Goal: Information Seeking & Learning: Learn about a topic

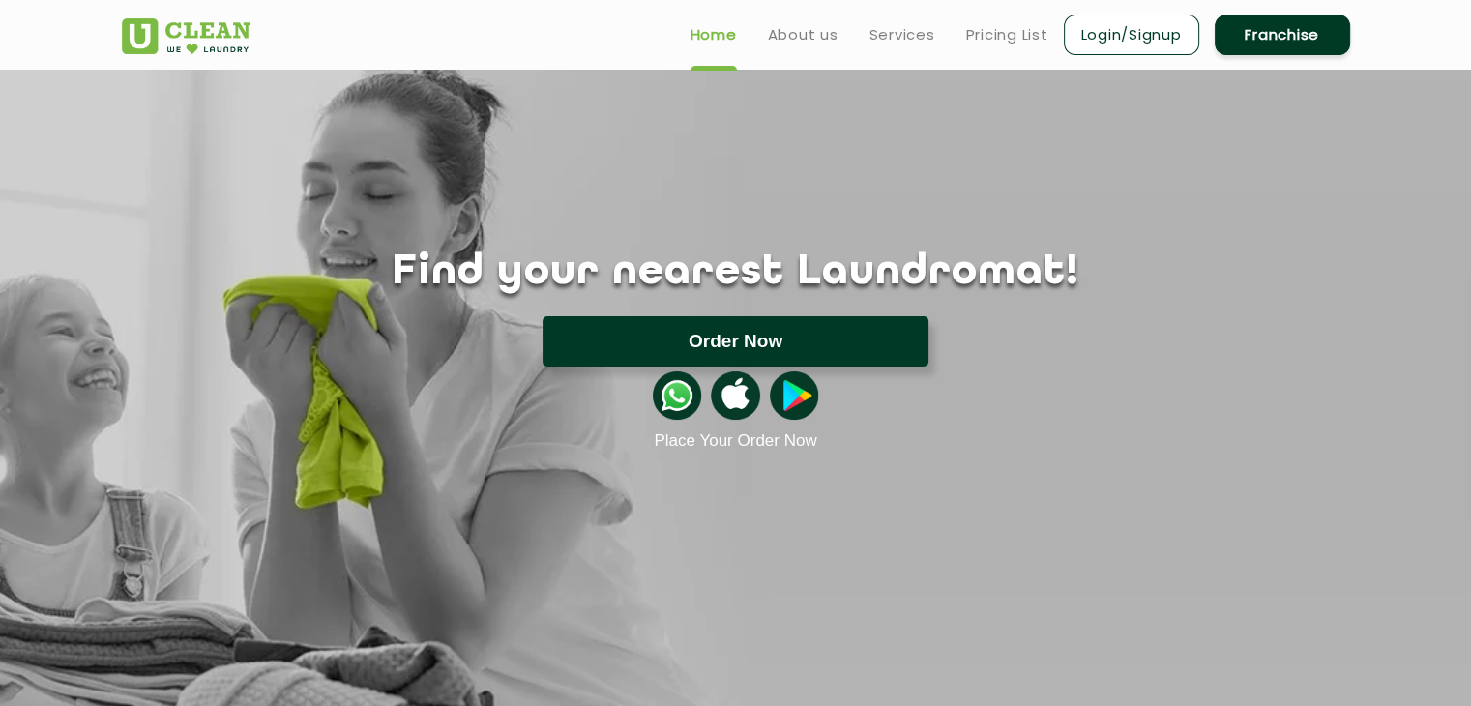
click at [772, 347] on button "Order Now" at bounding box center [736, 341] width 386 height 50
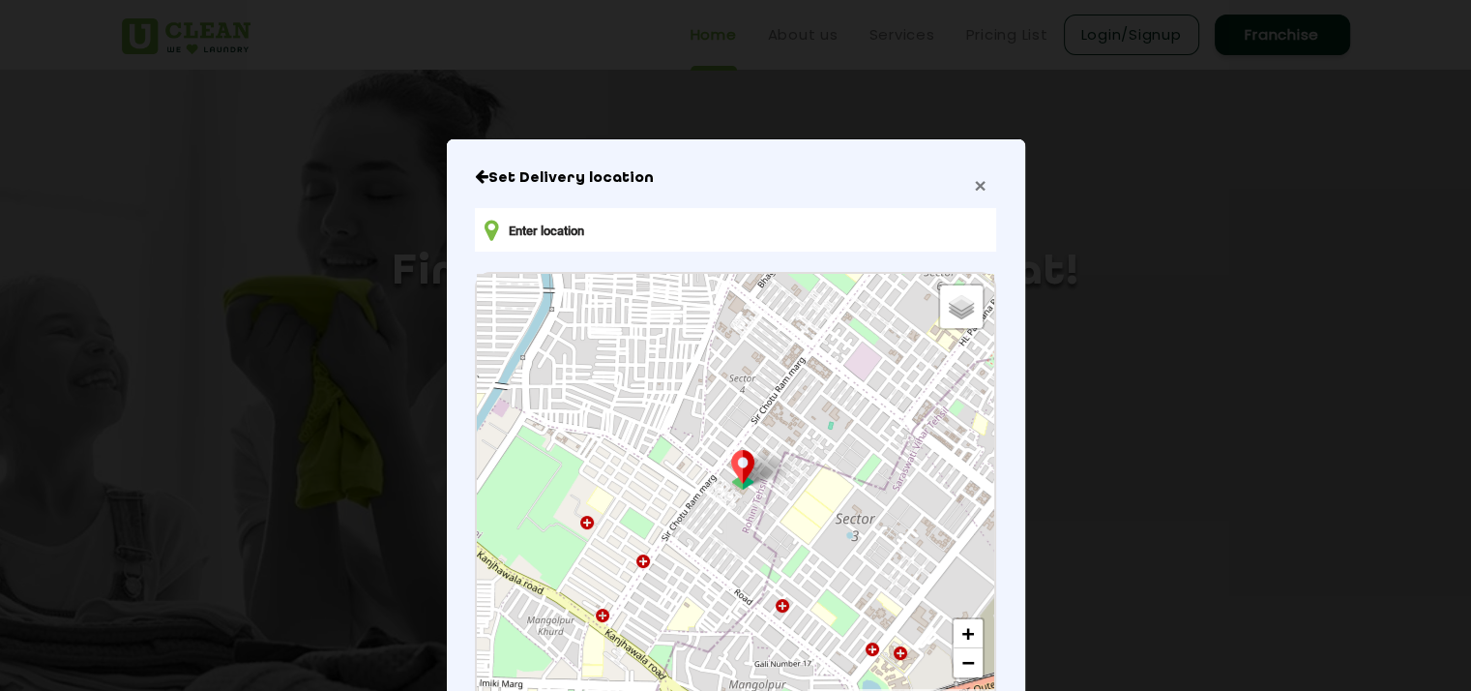
click at [975, 189] on span "×" at bounding box center [980, 185] width 12 height 22
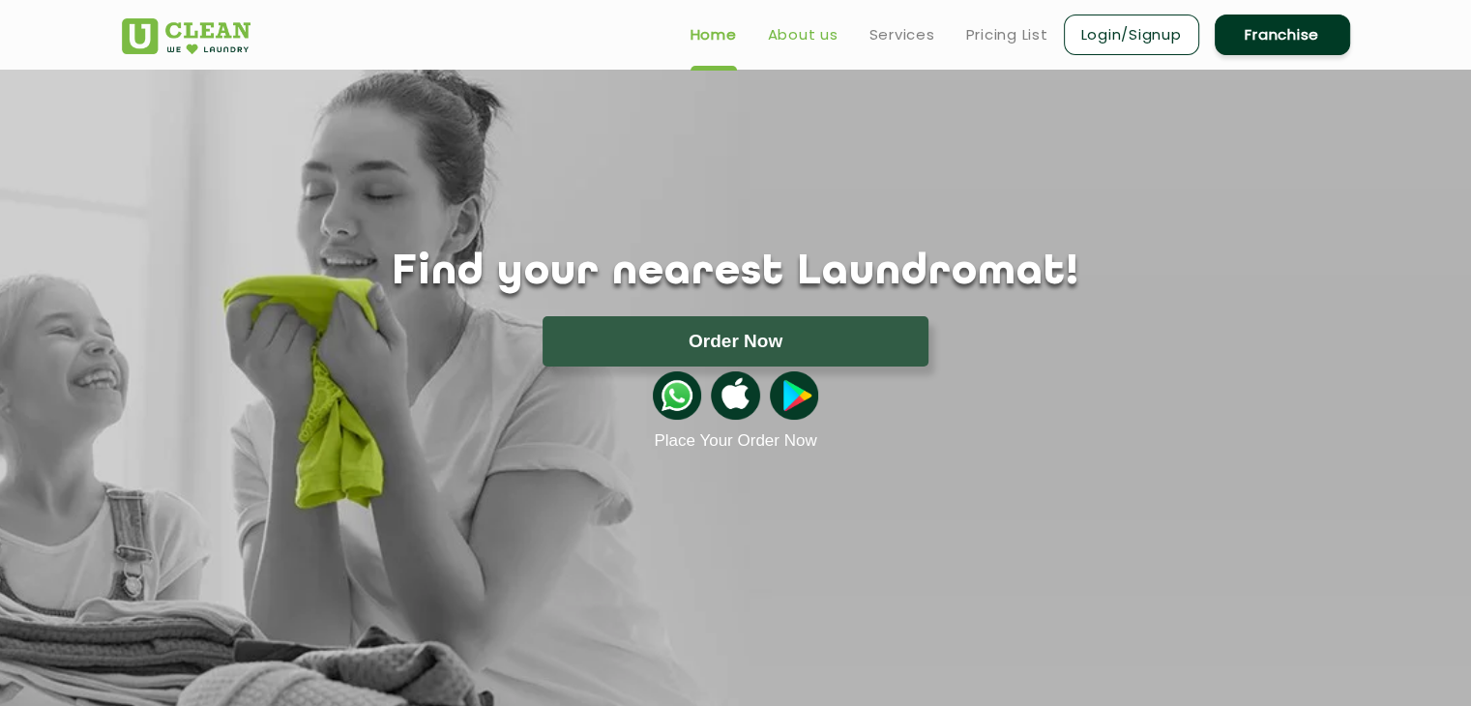
click at [801, 38] on link "About us" at bounding box center [803, 34] width 71 height 23
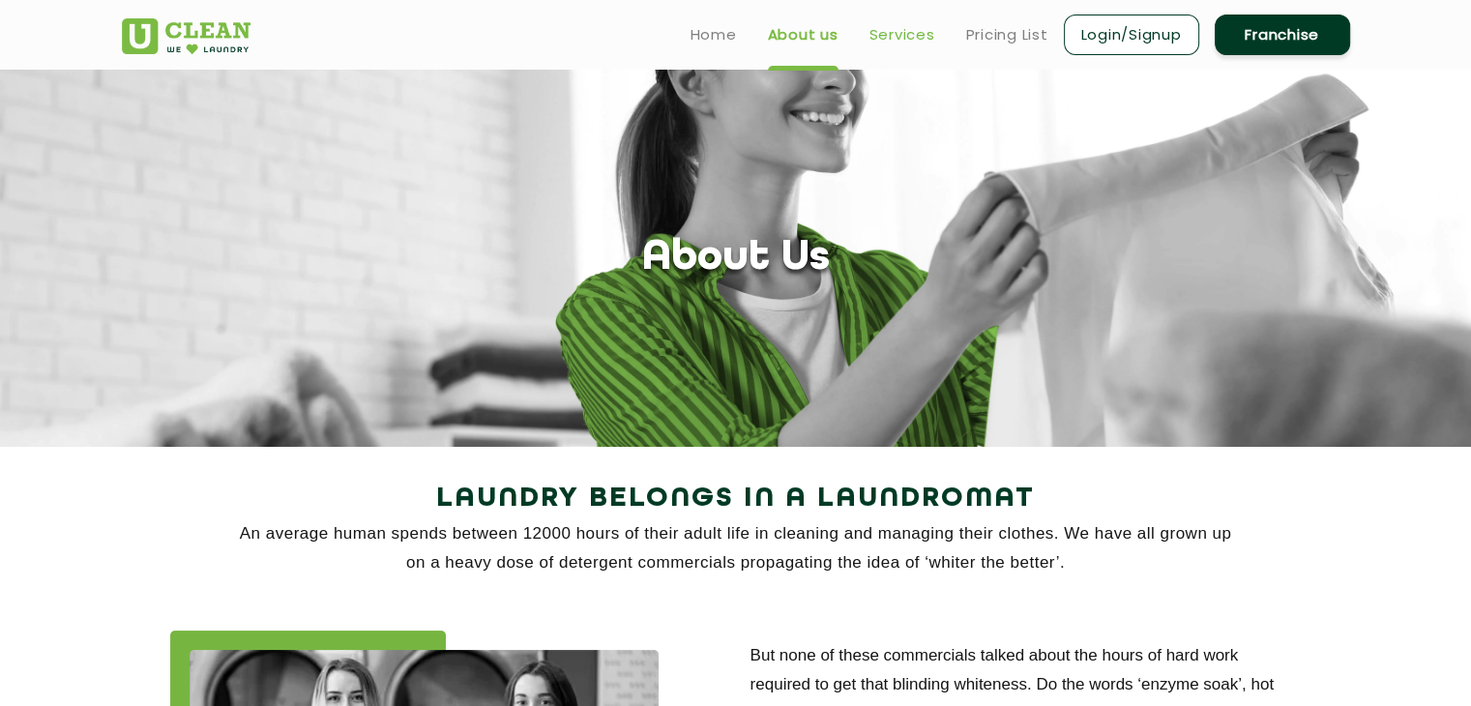
click at [894, 35] on link "Services" at bounding box center [902, 34] width 66 height 23
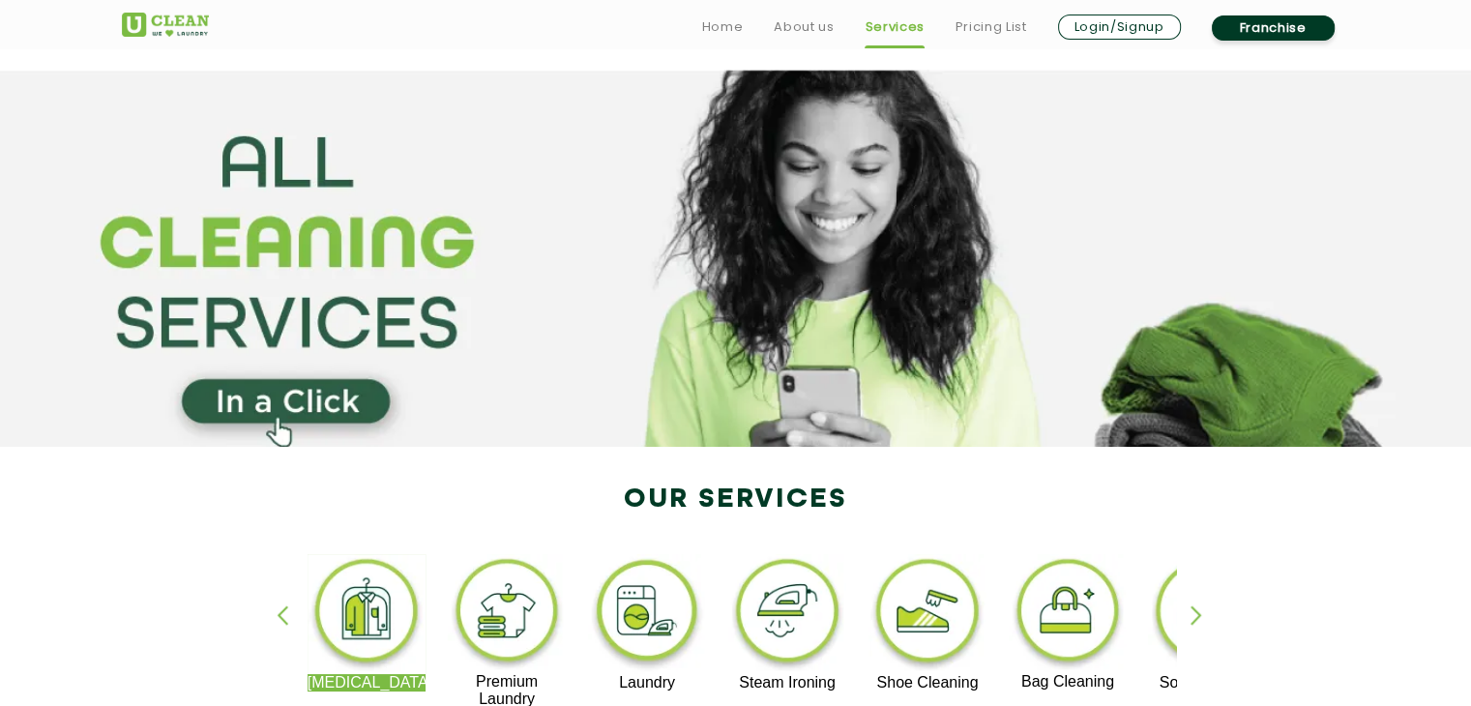
scroll to position [288, 0]
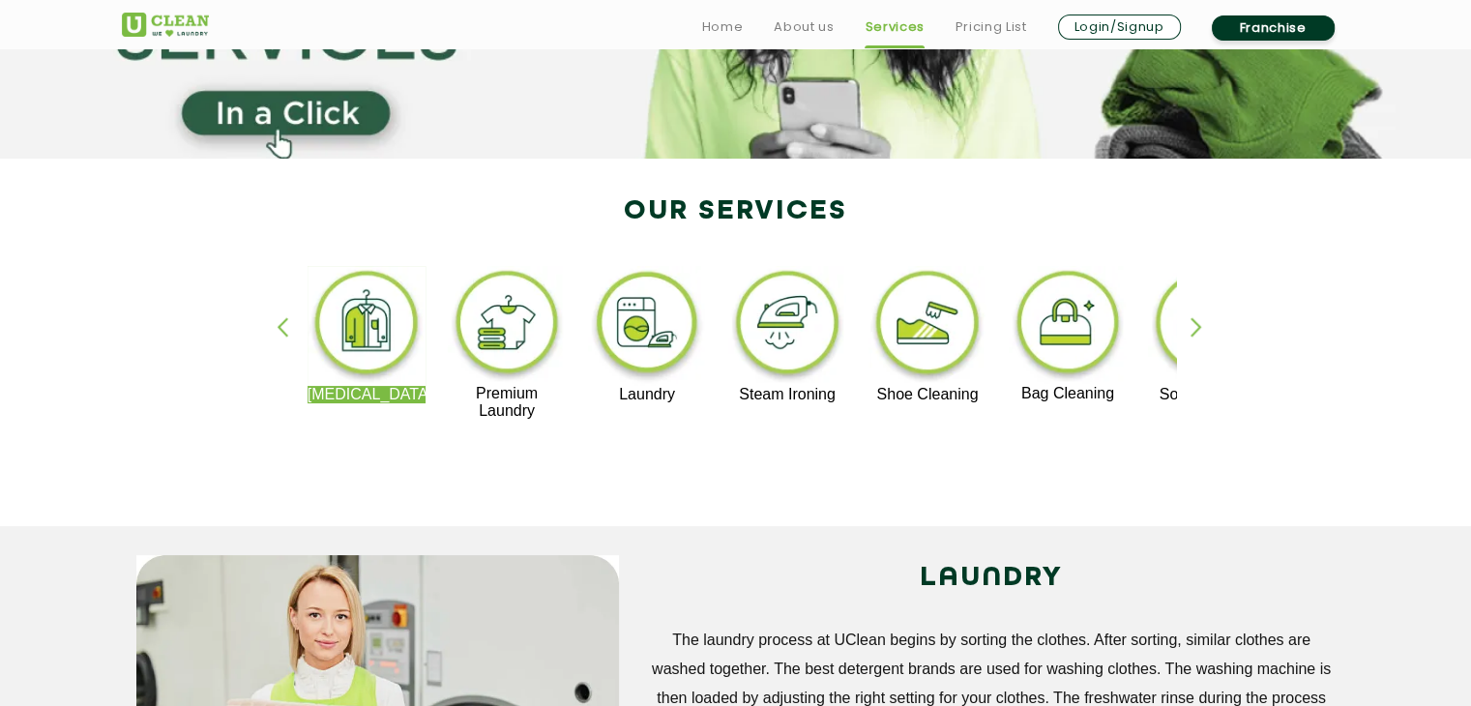
click at [520, 338] on img at bounding box center [507, 325] width 119 height 119
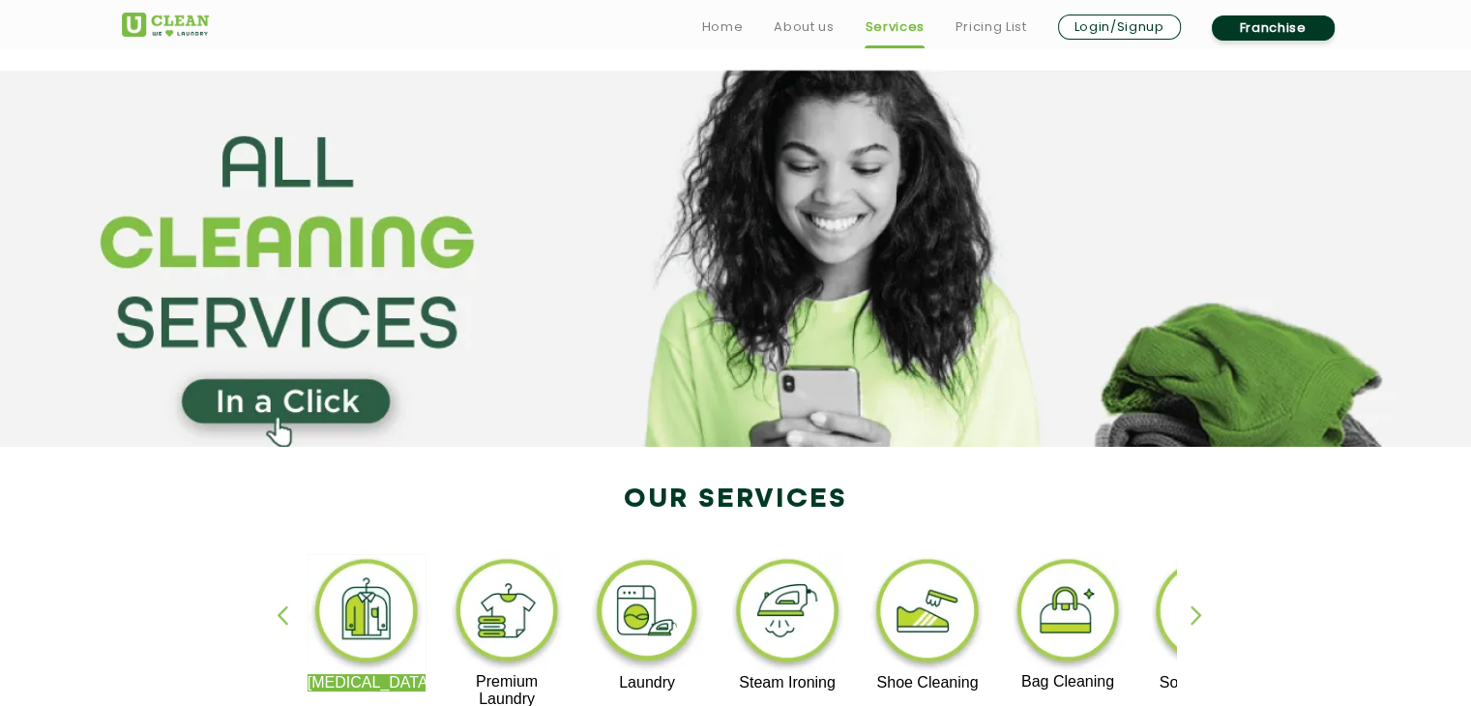
scroll to position [288, 0]
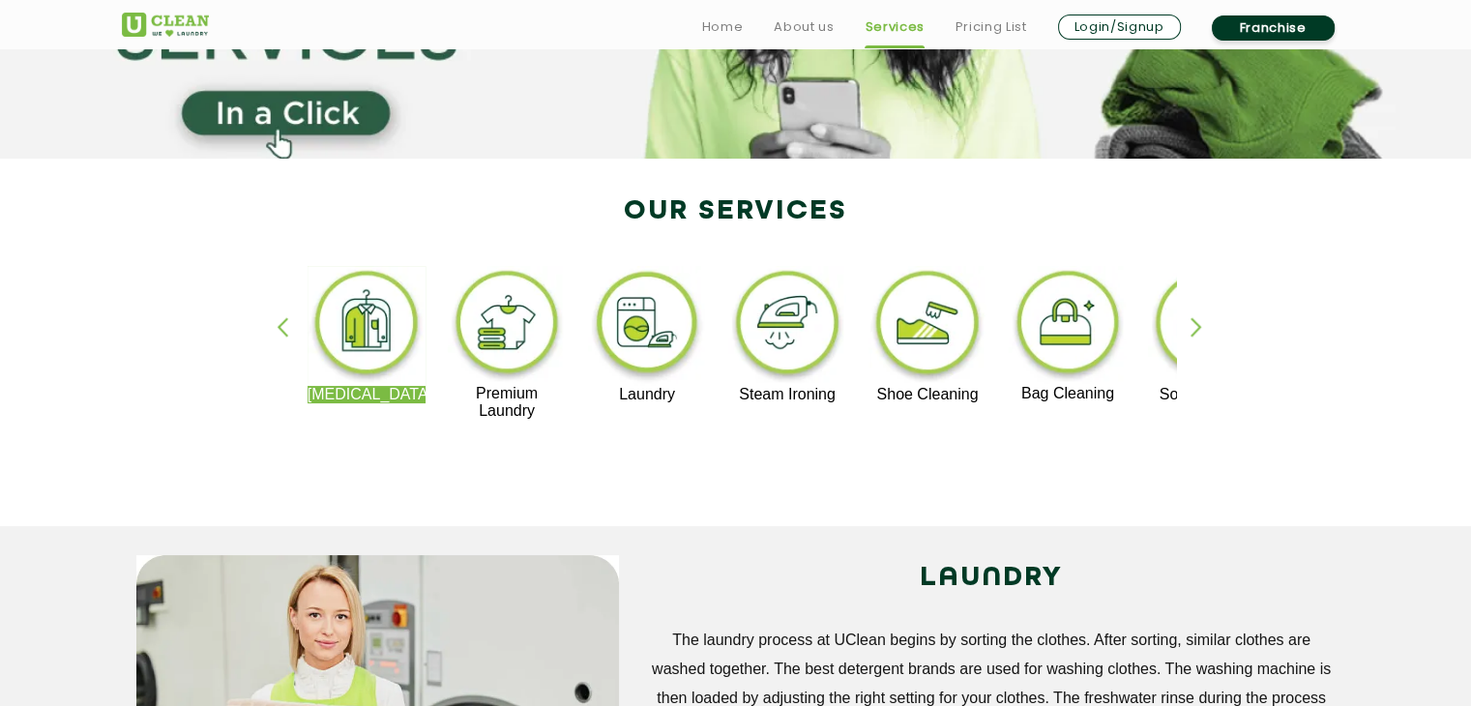
click at [1199, 329] on div "button" at bounding box center [1205, 343] width 29 height 53
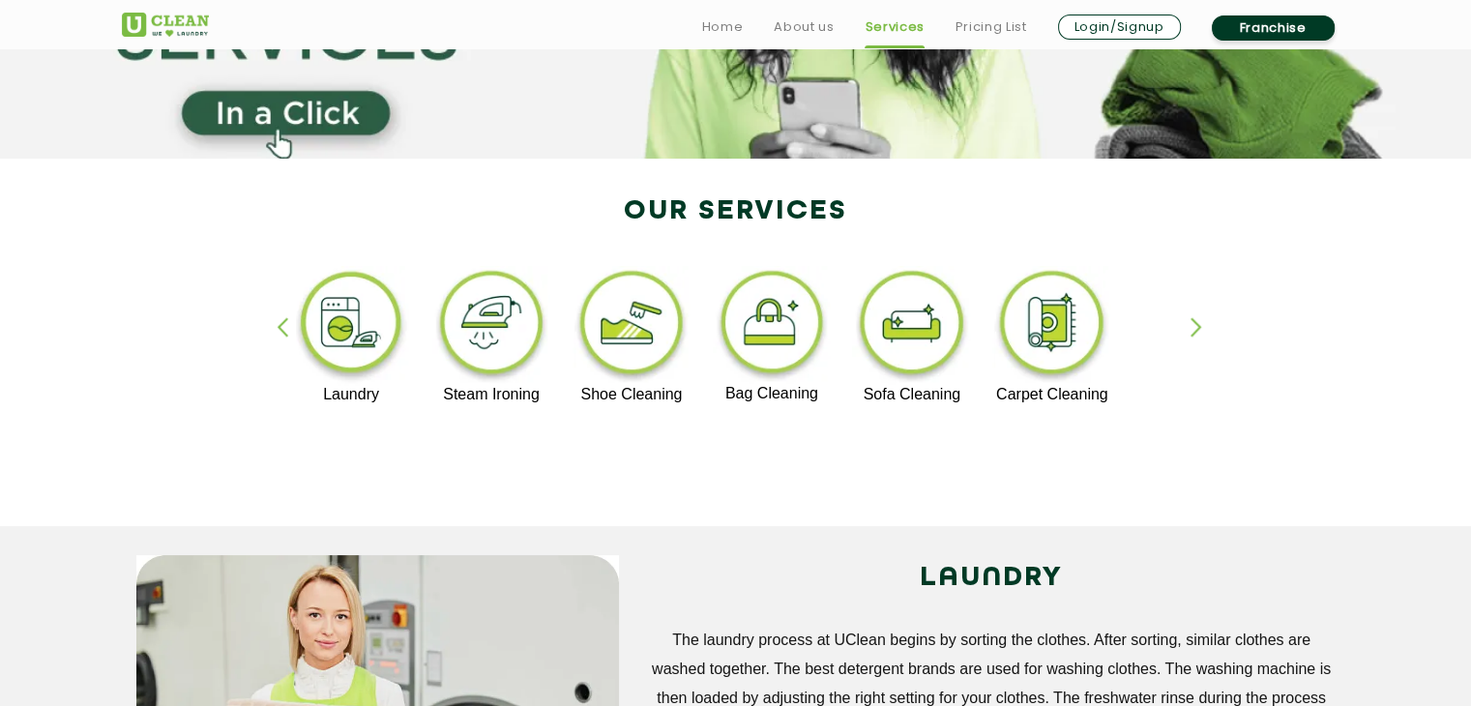
click at [281, 329] on div "button" at bounding box center [291, 343] width 29 height 53
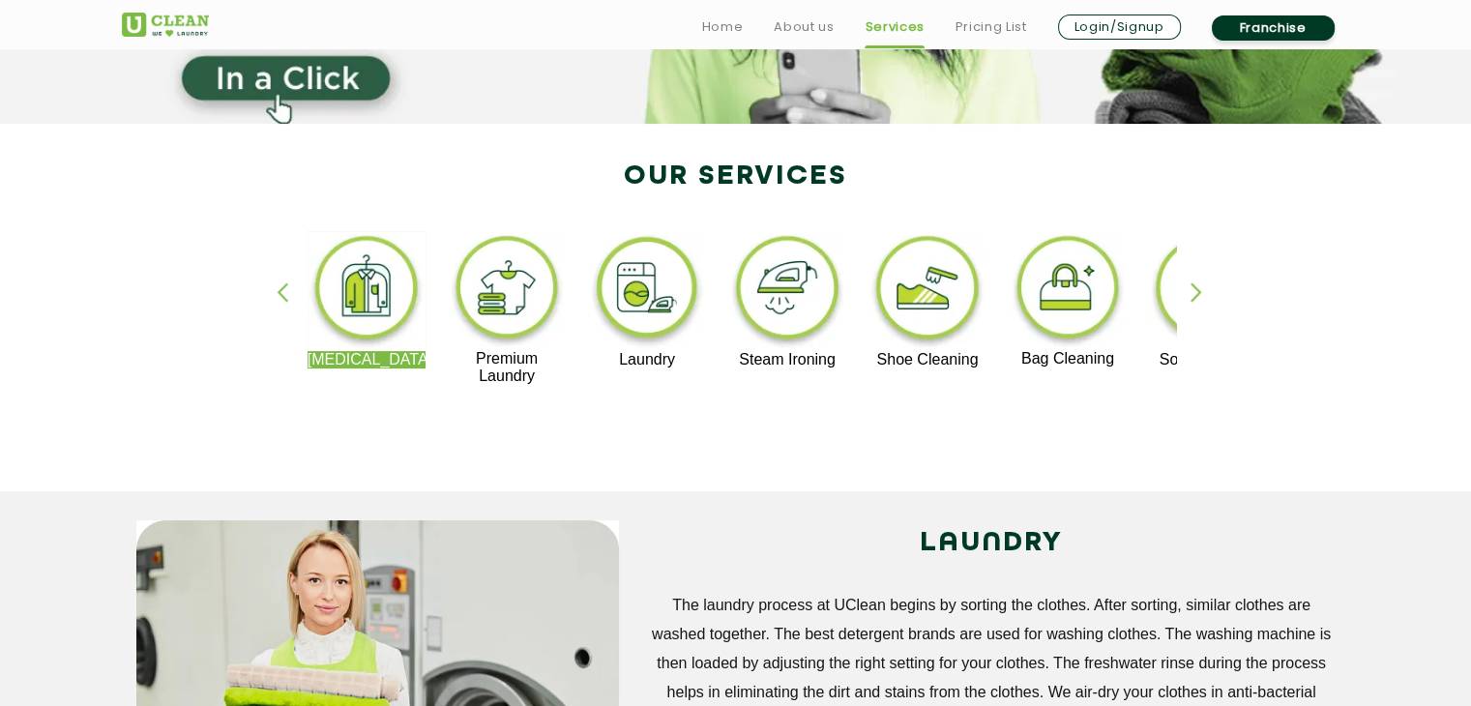
scroll to position [324, 0]
click at [1195, 288] on div "button" at bounding box center [1205, 307] width 29 height 53
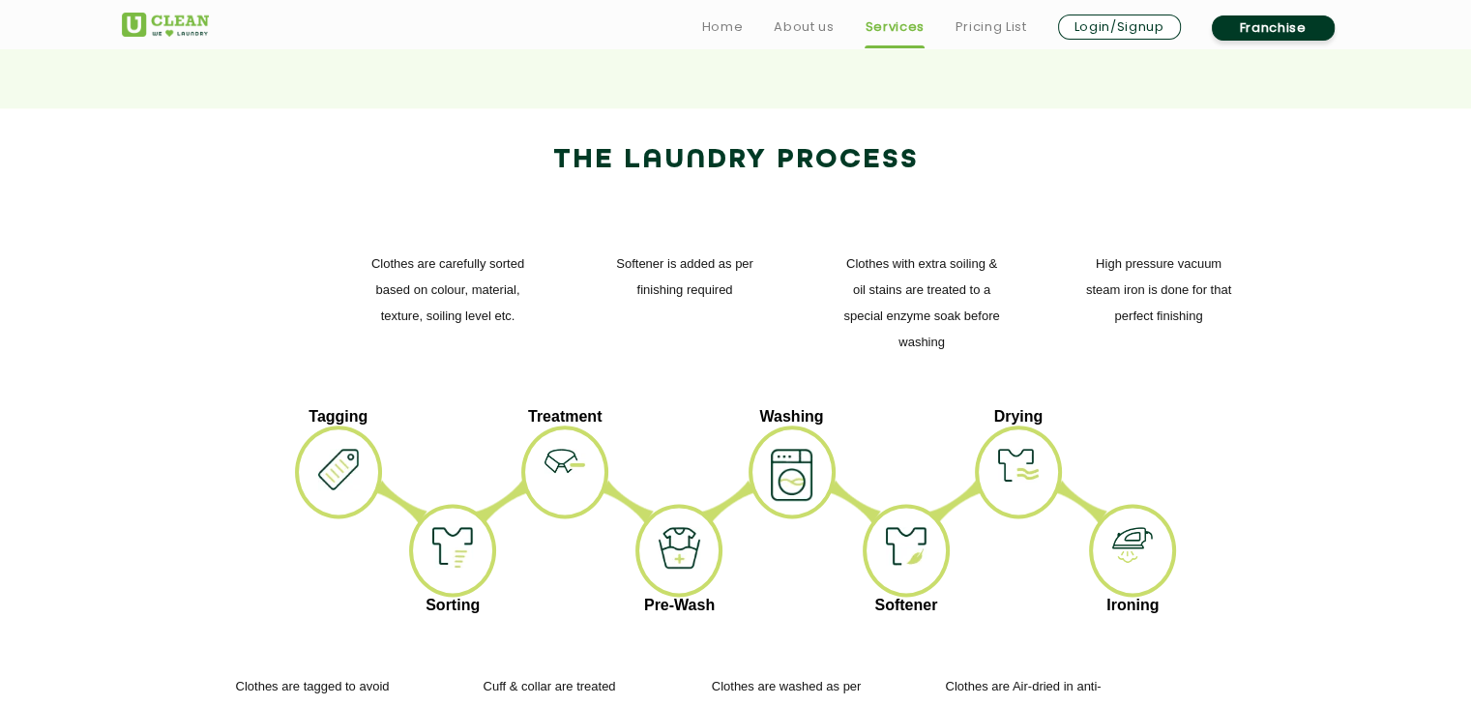
scroll to position [2275, 0]
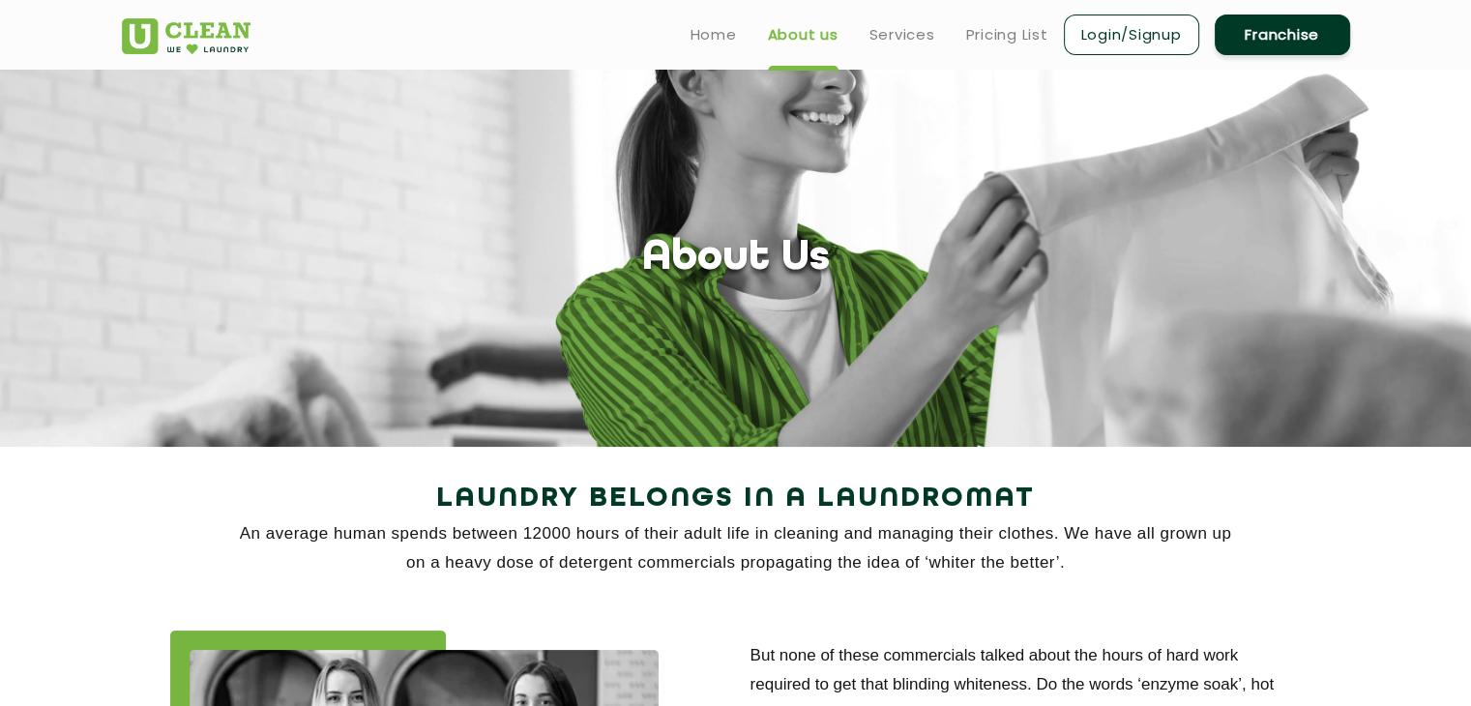
click at [1246, 35] on link "Franchise" at bounding box center [1282, 35] width 135 height 41
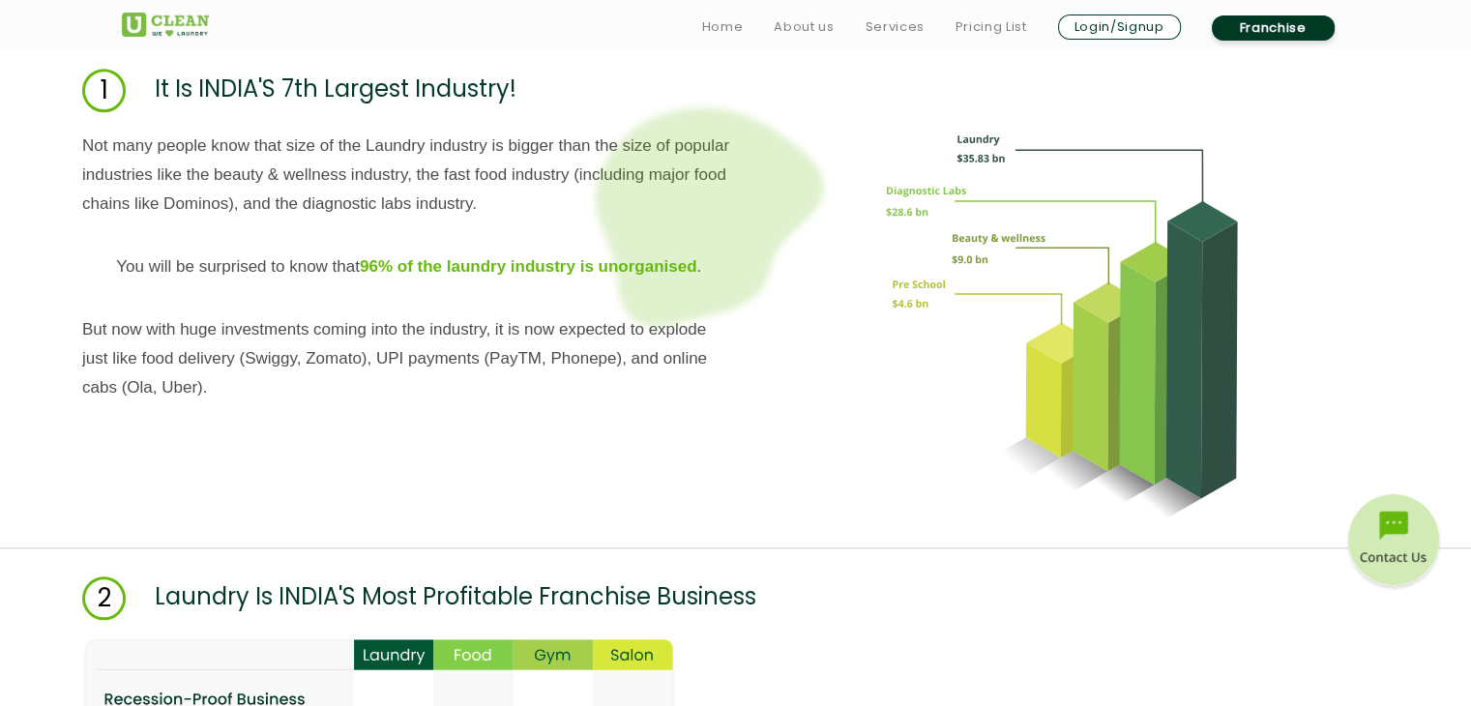
scroll to position [2146, 0]
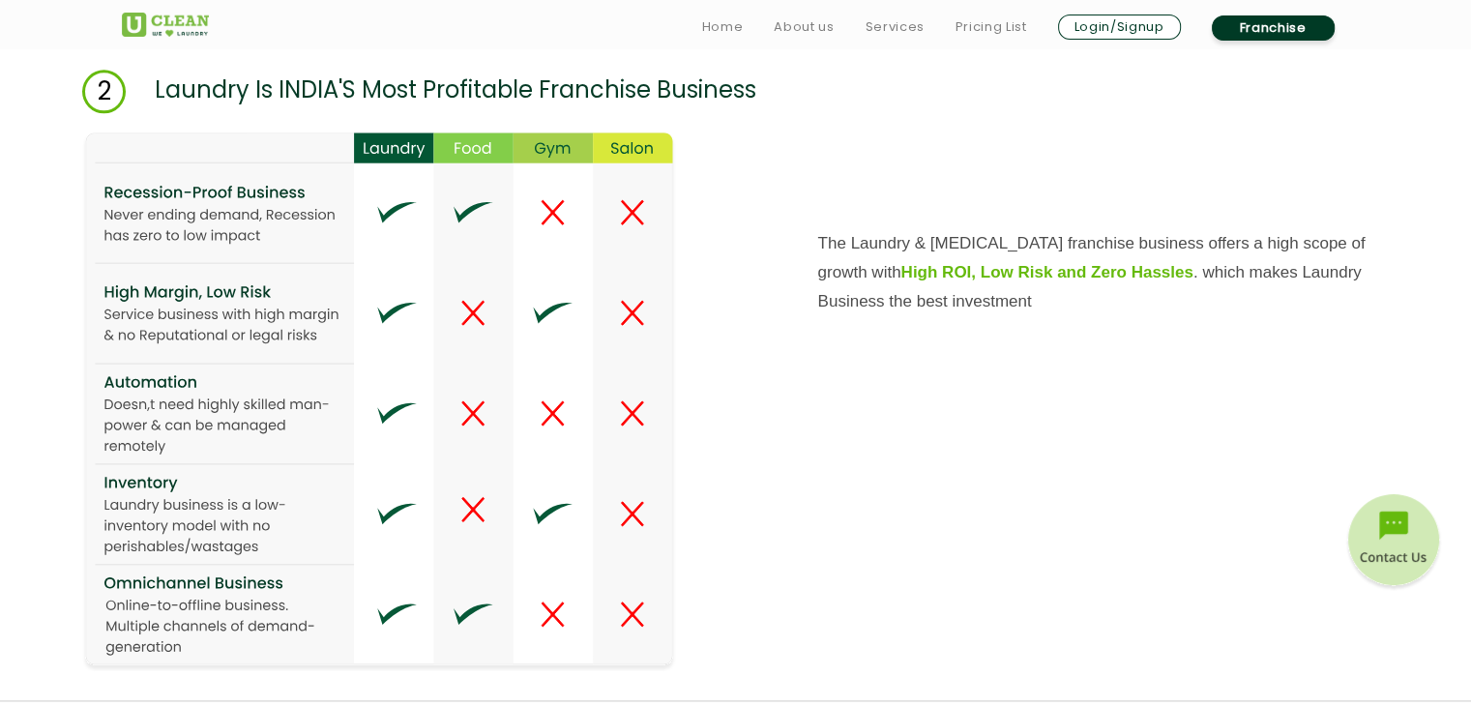
scroll to position [2484, 0]
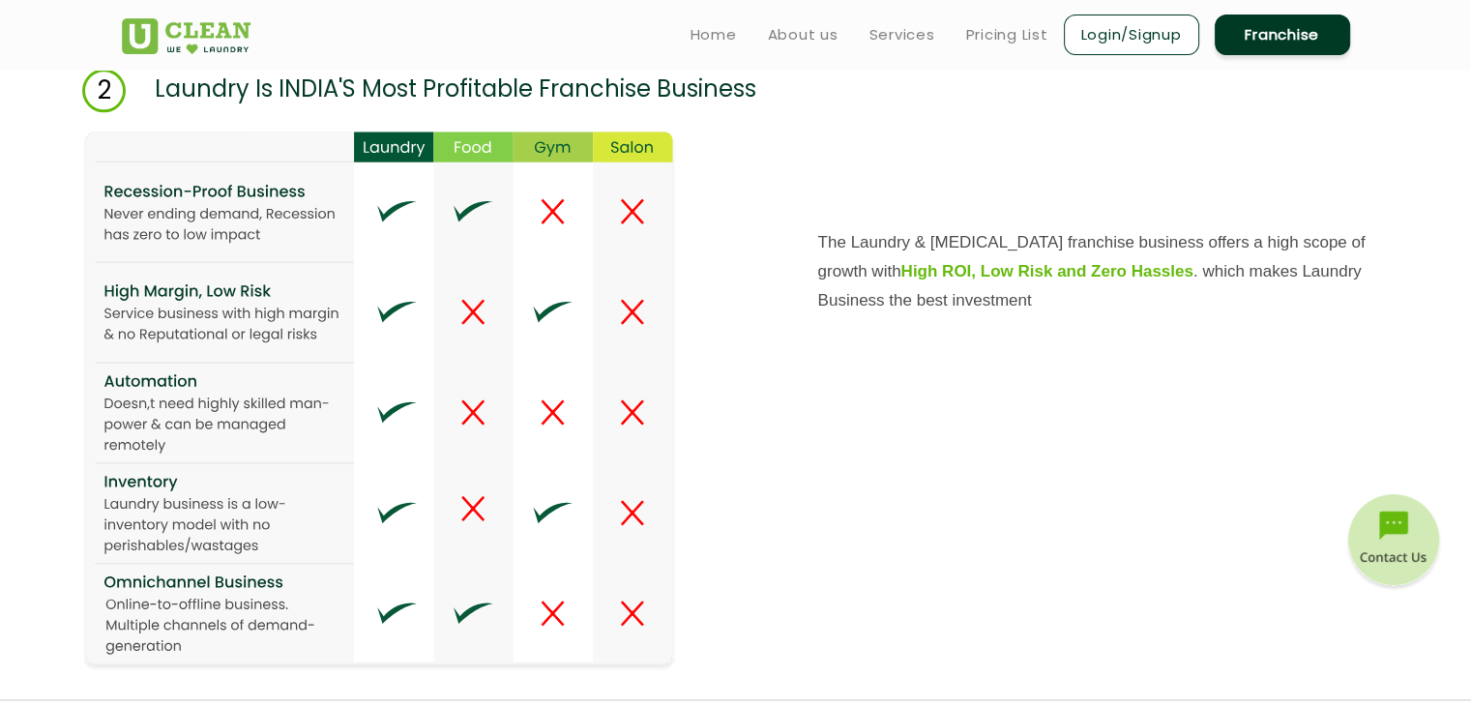
click at [204, 440] on img at bounding box center [379, 401] width 594 height 539
click at [397, 425] on img at bounding box center [379, 401] width 594 height 539
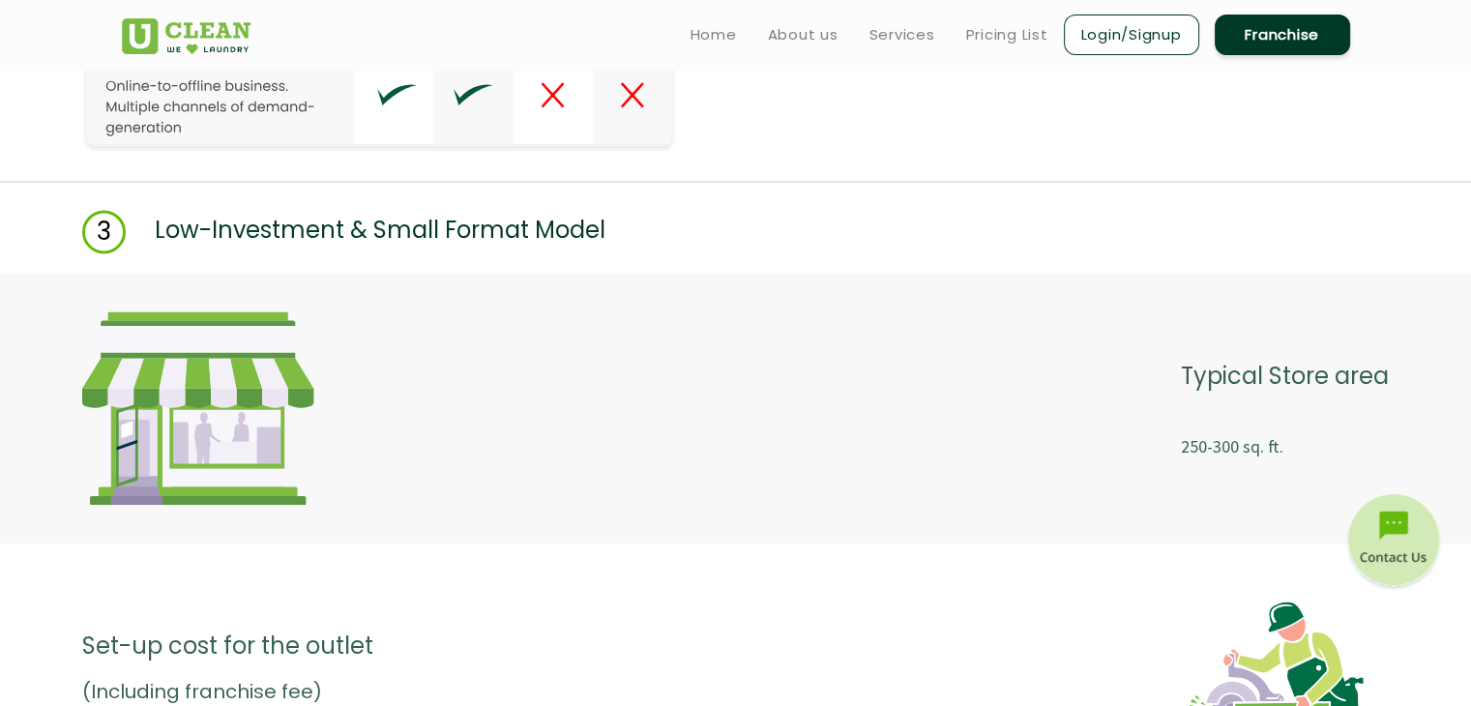
scroll to position [3006, 0]
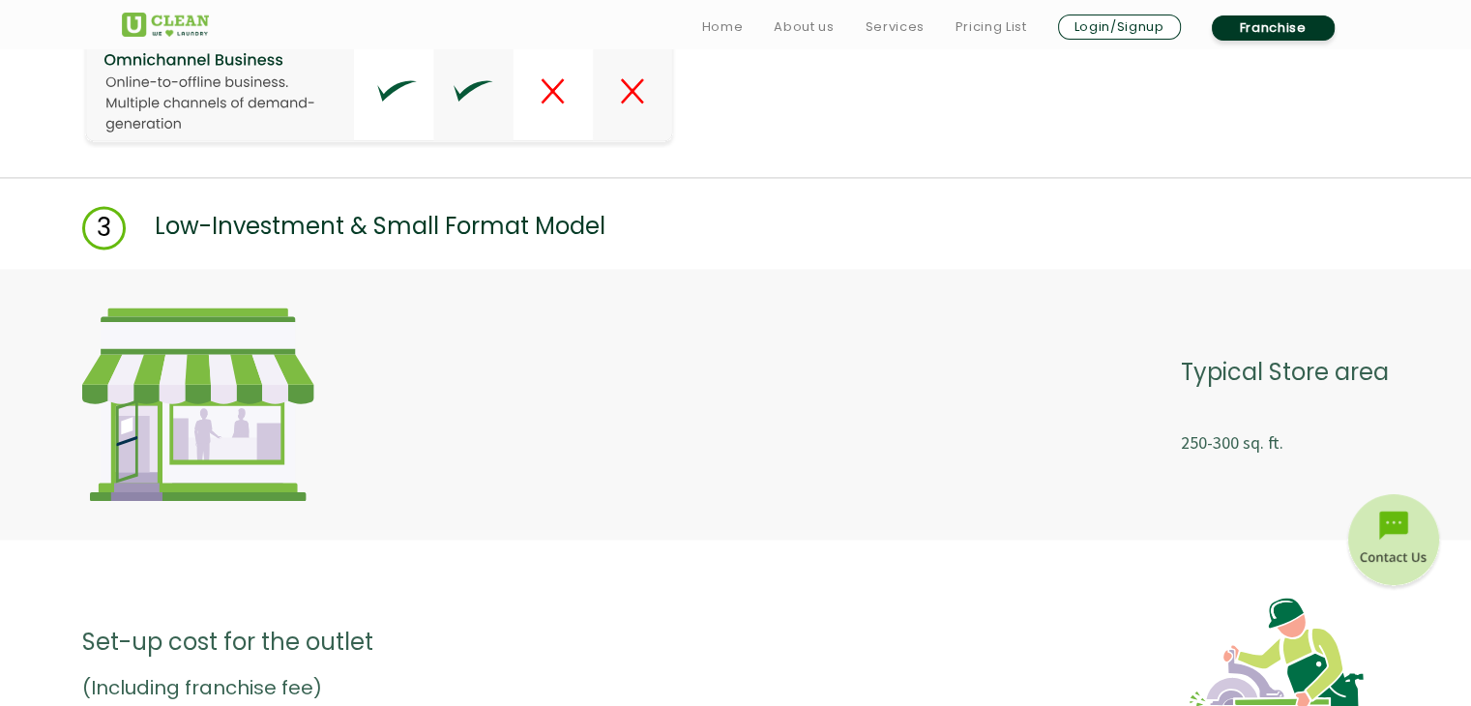
click at [397, 425] on div "Typical Store area 250-300 sq. ft." at bounding box center [735, 404] width 1307 height 193
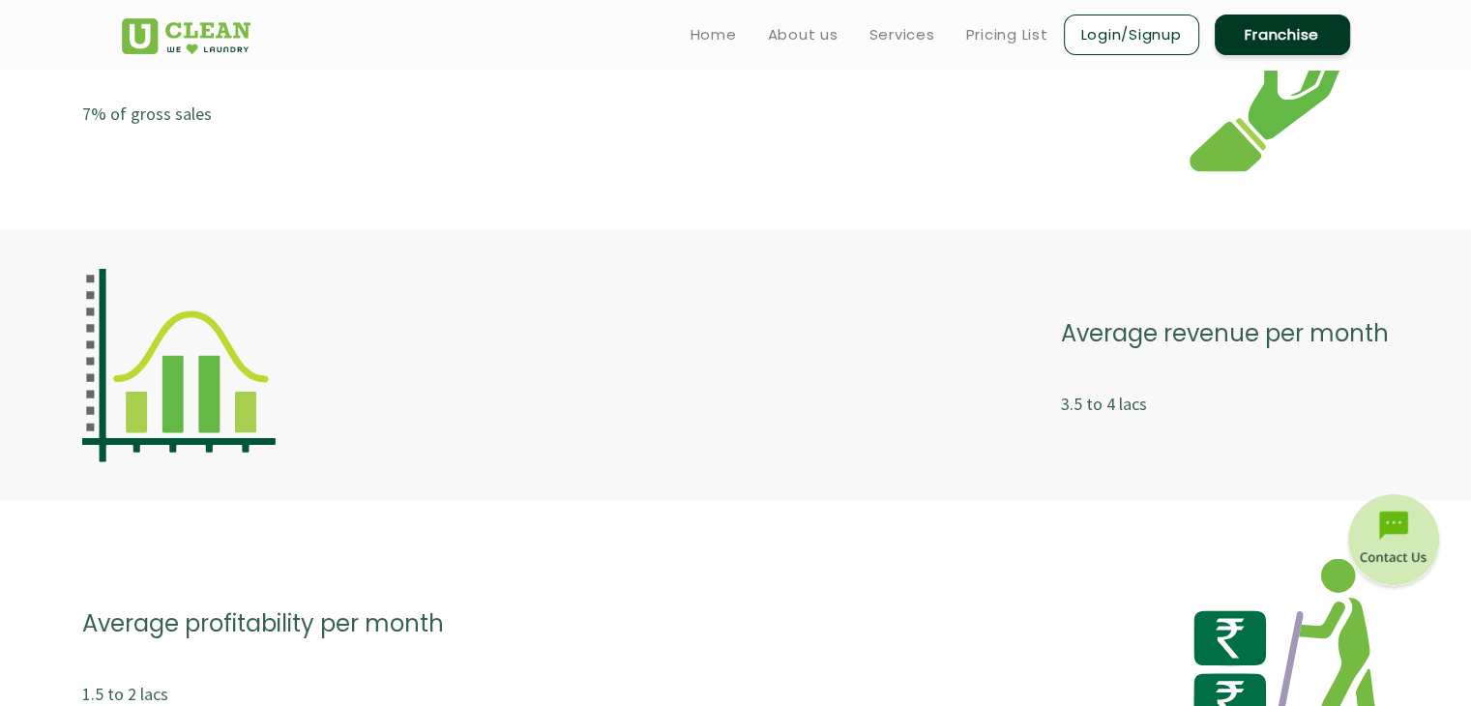
scroll to position [4194, 0]
